Goal: Transaction & Acquisition: Subscribe to service/newsletter

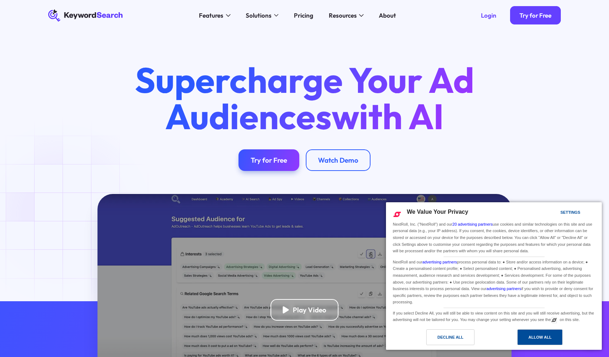
click at [539, 334] on div "Allow All" at bounding box center [540, 337] width 23 height 8
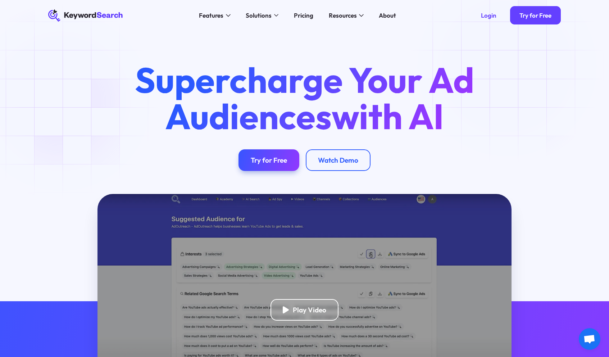
click at [512, 67] on div "Supercharge Your Ad Audiences with AI Try for Free Watch Demo" at bounding box center [304, 116] width 537 height 109
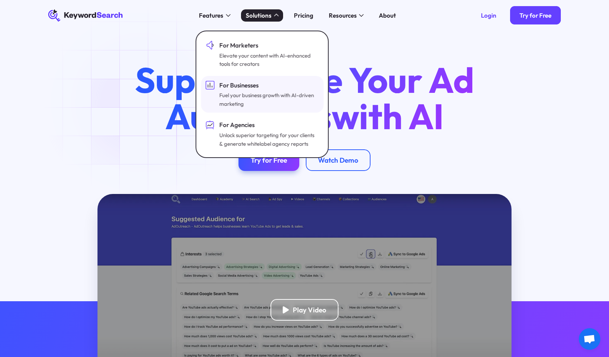
click at [264, 87] on div "For Businesses" at bounding box center [268, 85] width 98 height 9
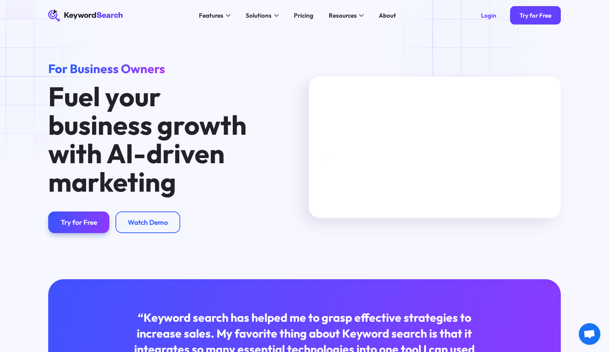
click at [469, 40] on div "For Business Owners Fuel your business growth with AI-driven marketing Try for …" at bounding box center [304, 155] width 609 height 248
click at [307, 13] on div "Pricing" at bounding box center [303, 15] width 19 height 9
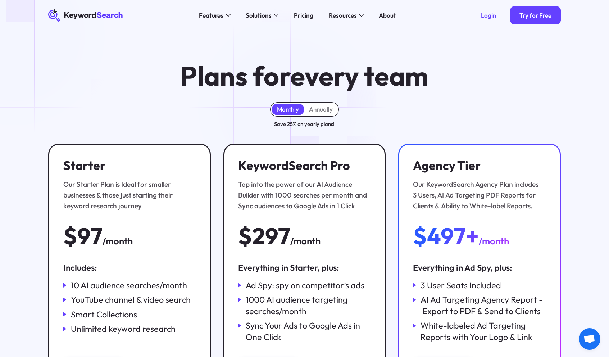
click at [290, 108] on div "Monthly" at bounding box center [288, 109] width 22 height 8
click at [313, 108] on div "Annually" at bounding box center [321, 109] width 24 height 8
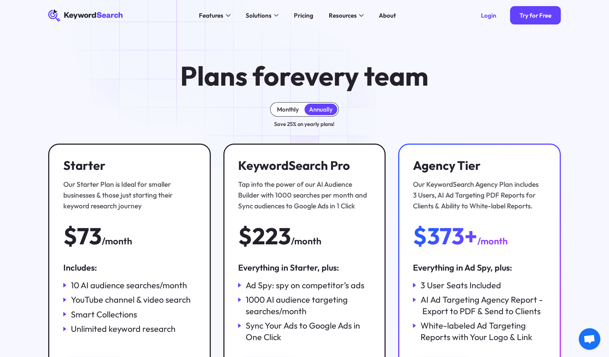
click at [289, 112] on div "Monthly" at bounding box center [288, 109] width 22 height 8
